Goal: Task Accomplishment & Management: Manage account settings

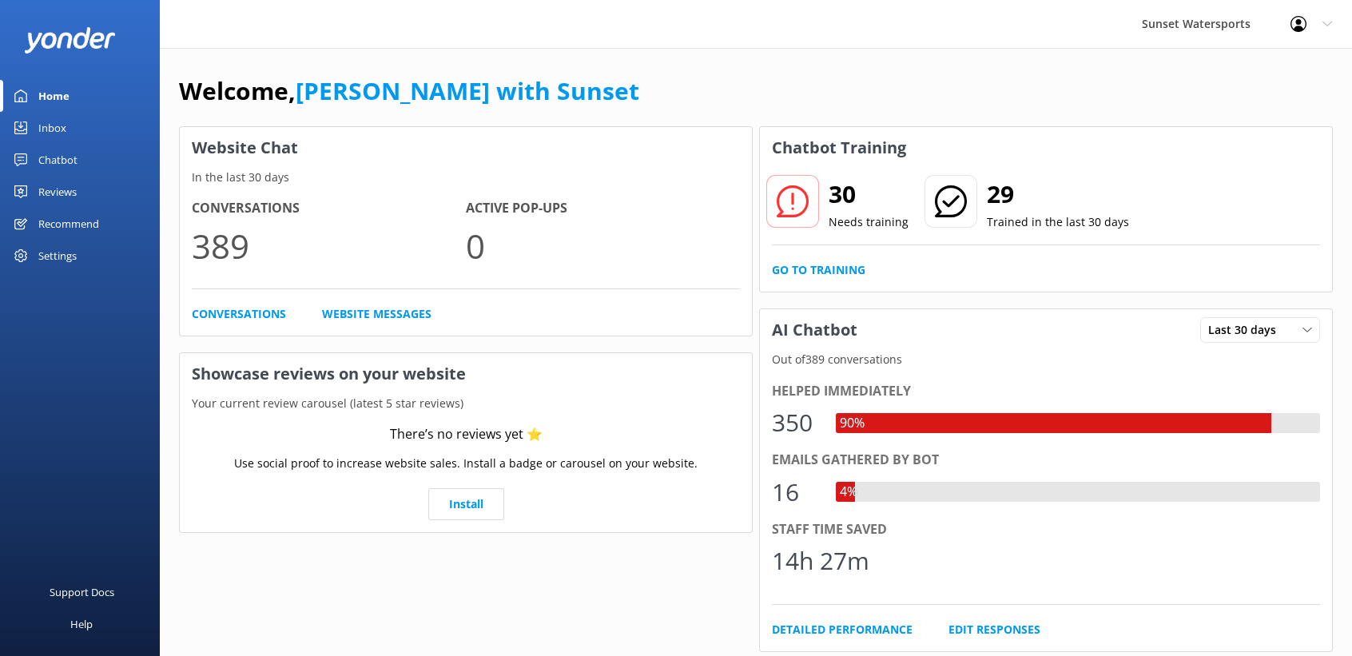
click at [71, 129] on link "Inbox" at bounding box center [80, 128] width 160 height 32
